Goal: Information Seeking & Learning: Find specific fact

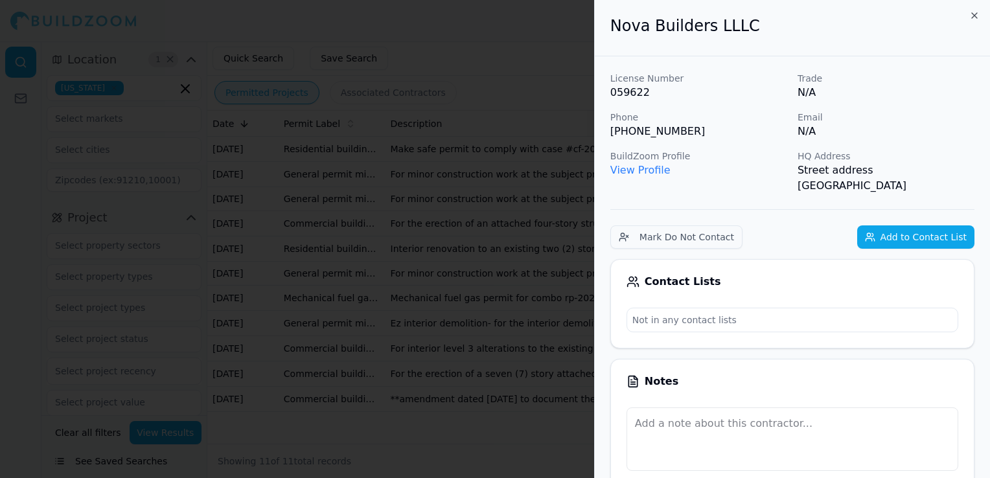
click at [219, 138] on div at bounding box center [495, 239] width 990 height 478
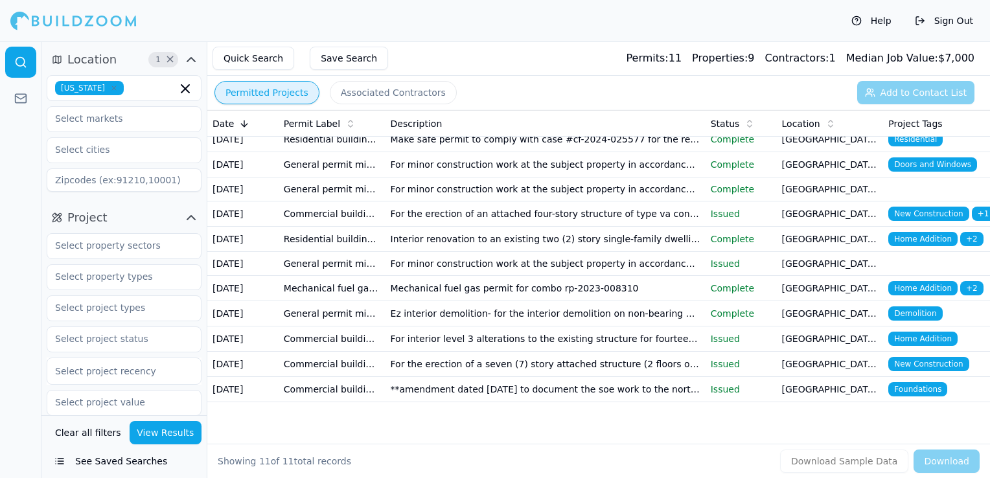
click at [115, 91] on icon "button" at bounding box center [114, 88] width 8 height 8
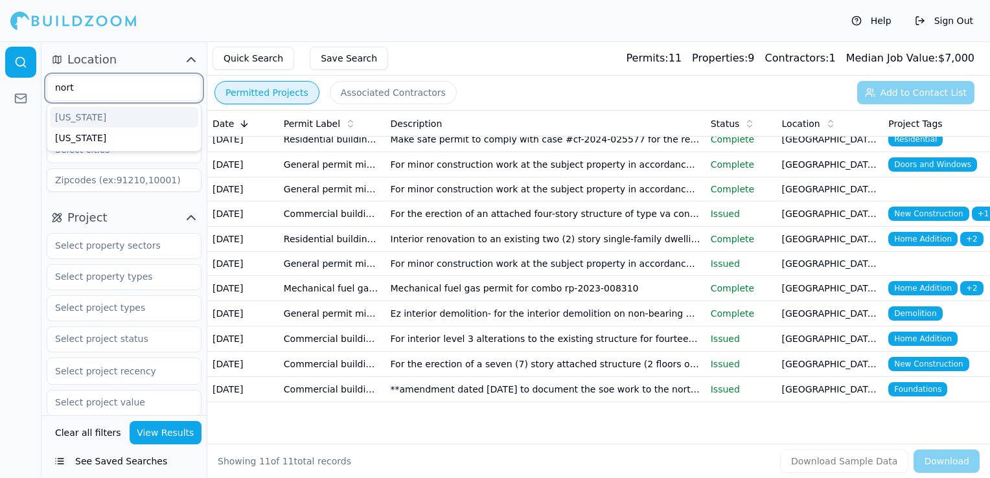
type input "north"
click at [164, 111] on div "[US_STATE]" at bounding box center [124, 117] width 148 height 21
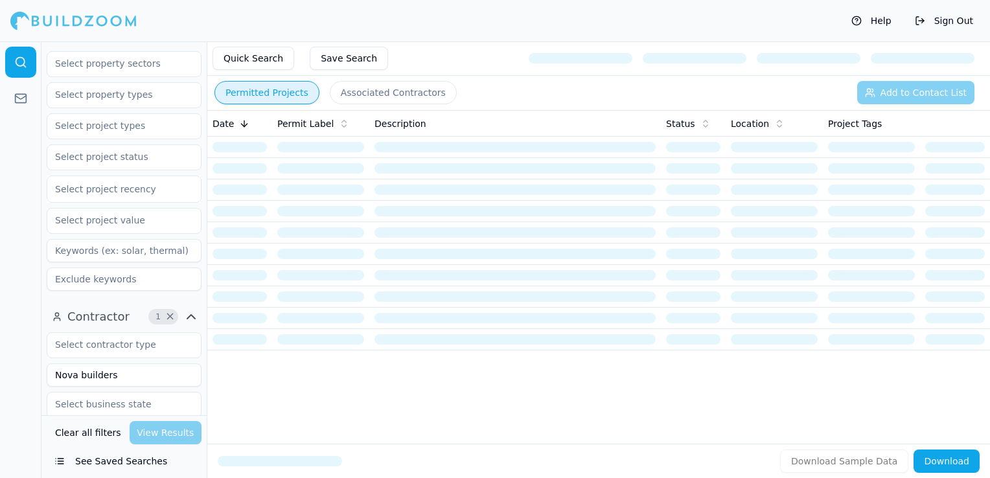
scroll to position [389, 0]
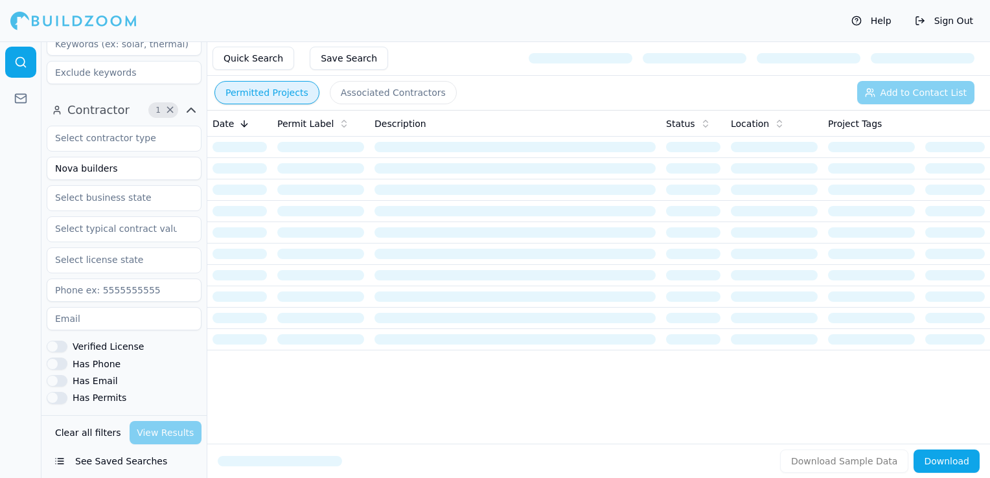
drag, startPoint x: 122, startPoint y: 169, endPoint x: 48, endPoint y: 164, distance: 74.0
click at [48, 164] on input "Nova builders" at bounding box center [124, 168] width 155 height 23
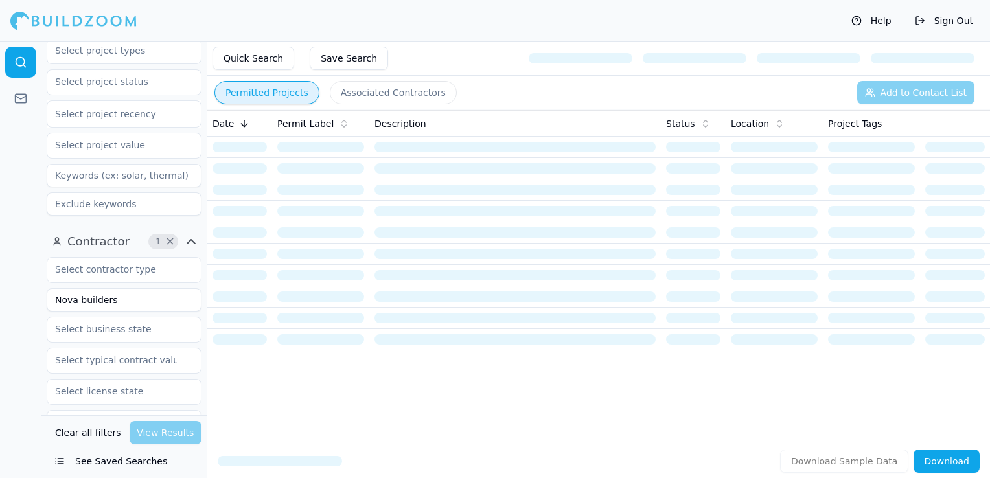
scroll to position [259, 0]
click at [109, 295] on input "Nova builders" at bounding box center [124, 297] width 155 height 23
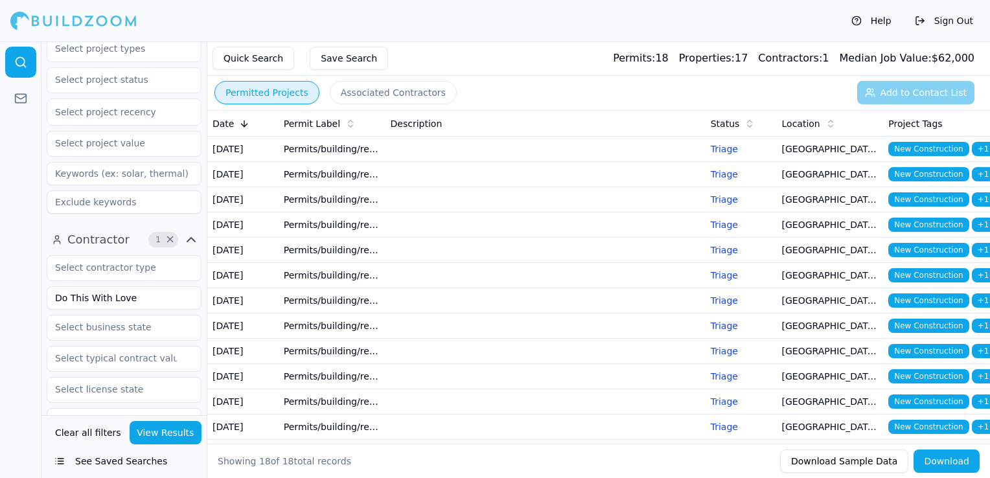
click at [175, 425] on button "View Results" at bounding box center [166, 432] width 73 height 23
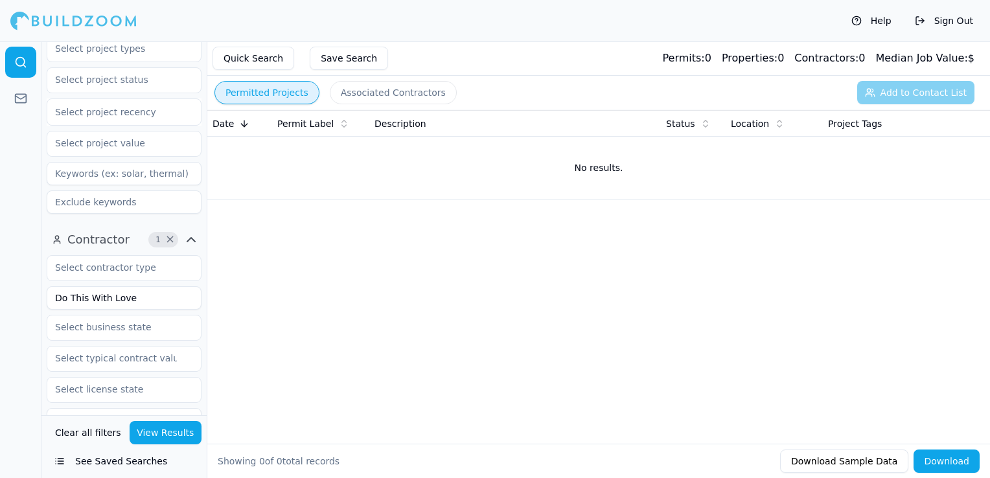
click at [124, 301] on input "Do This With Love" at bounding box center [124, 297] width 155 height 23
type input "[PERSON_NAME] ENTERPRISE LLC"
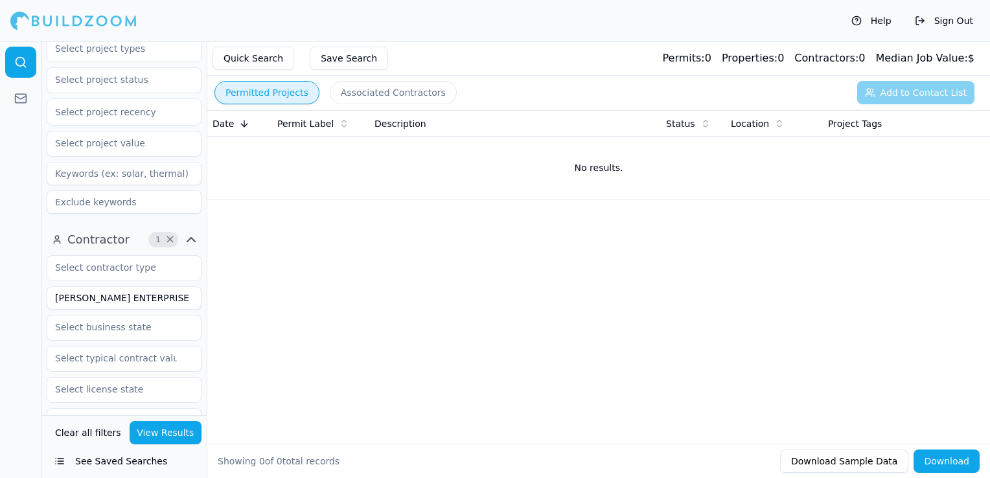
click at [164, 433] on button "View Results" at bounding box center [166, 432] width 73 height 23
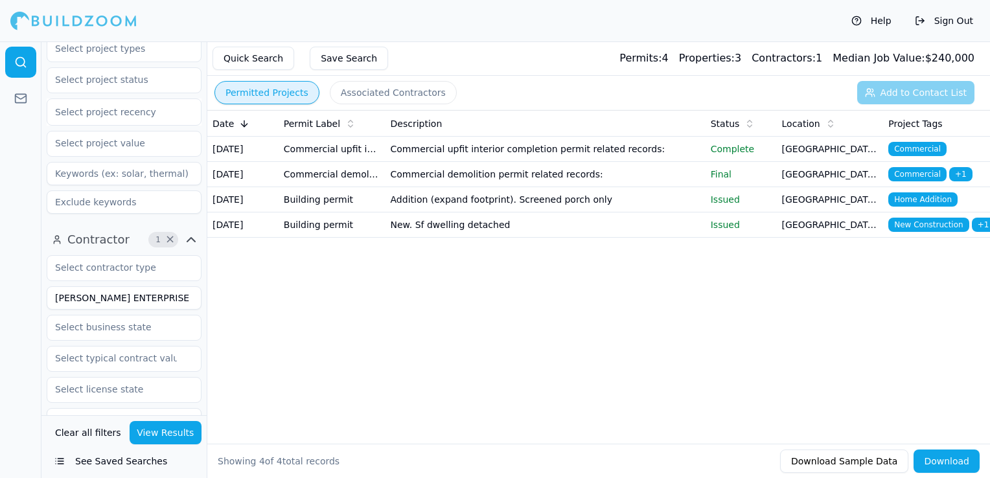
click at [520, 238] on td "New. Sf dwelling detached" at bounding box center [545, 224] width 320 height 25
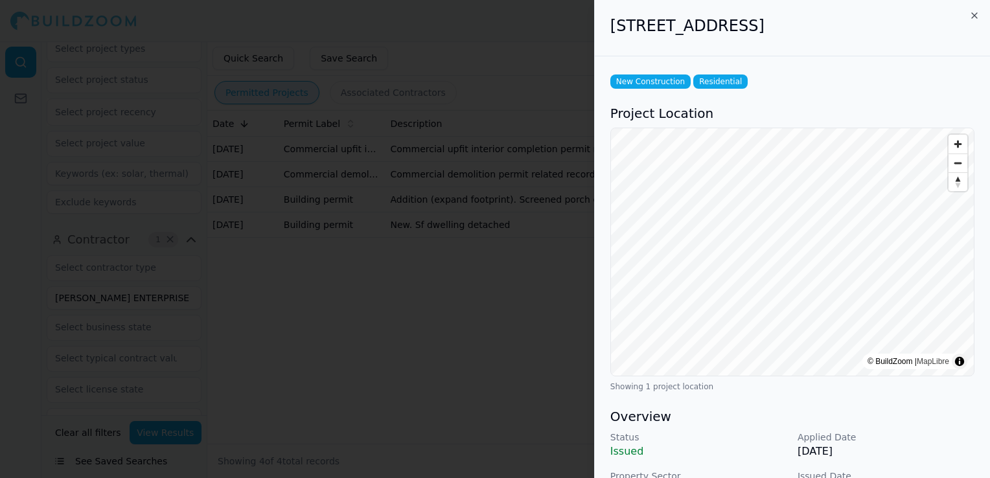
click at [397, 319] on div at bounding box center [495, 239] width 990 height 478
